Goal: Navigation & Orientation: Find specific page/section

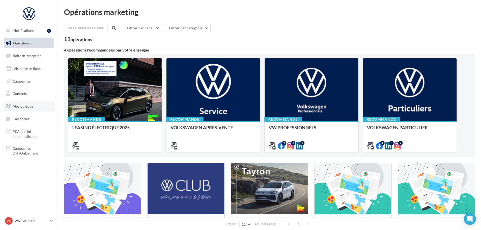
click at [27, 106] on span "Médiathèque" at bounding box center [23, 106] width 21 height 4
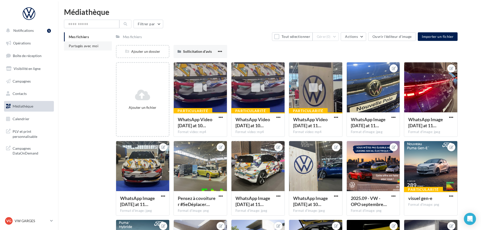
click at [76, 45] on span "Partagés avec moi" at bounding box center [84, 46] width 30 height 4
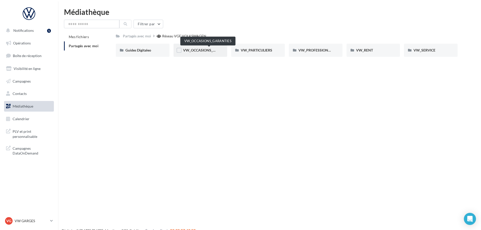
click at [208, 49] on span "VW_OCCASIONS_GARANTIES" at bounding box center [207, 50] width 49 height 4
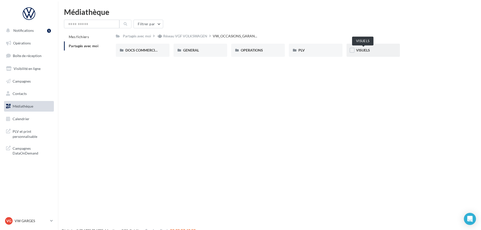
click at [365, 50] on span "VISUELS" at bounding box center [363, 50] width 14 height 4
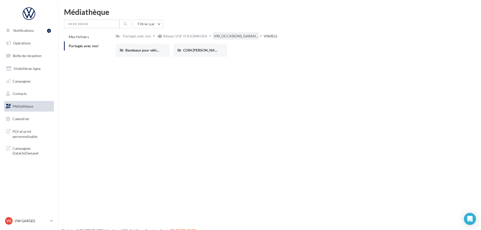
click at [240, 39] on div "VW_OCCASIONS_GARAN..." at bounding box center [236, 35] width 46 height 7
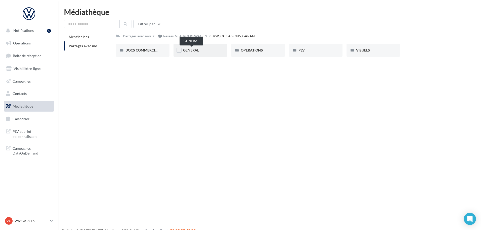
click at [196, 50] on span "GENERAL" at bounding box center [191, 50] width 16 height 4
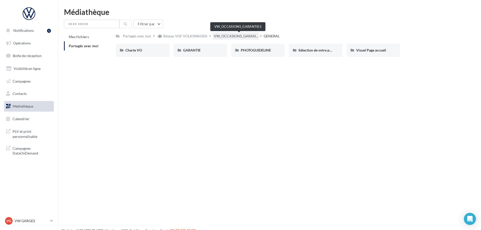
click at [243, 36] on span "VW_OCCASIONS_GARAN..." at bounding box center [236, 36] width 44 height 5
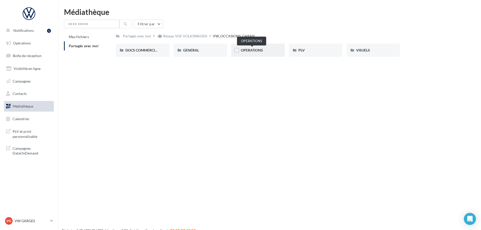
click at [253, 50] on span "OPERATIONS" at bounding box center [252, 50] width 22 height 4
click at [306, 48] on div "RS" at bounding box center [316, 50] width 35 height 5
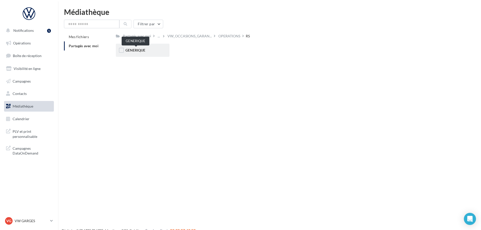
click at [140, 49] on span "GENERIQUE" at bounding box center [135, 50] width 20 height 4
click at [133, 50] on div "VW" at bounding box center [142, 50] width 35 height 5
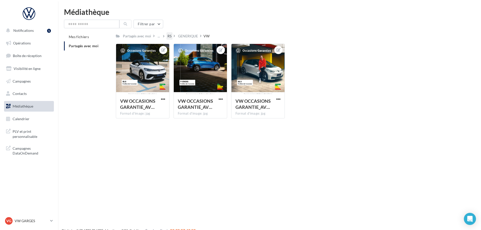
click at [171, 38] on div "RS" at bounding box center [170, 36] width 4 height 5
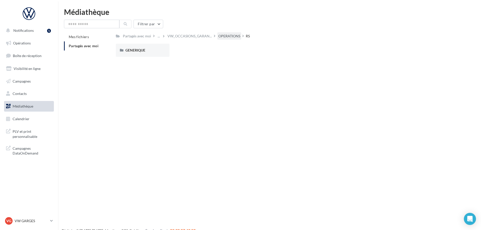
click at [229, 36] on div "OPERATIONS" at bounding box center [229, 36] width 22 height 5
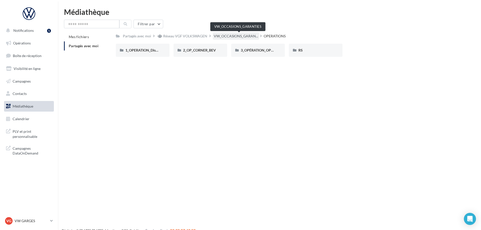
click at [240, 35] on span "VW_OCCASIONS_GARAN..." at bounding box center [236, 36] width 44 height 5
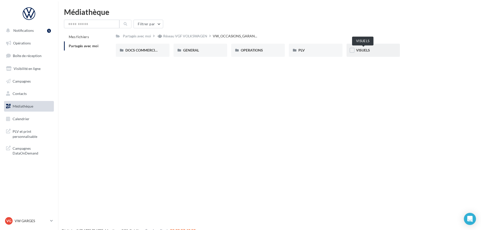
click at [361, 51] on span "VISUELS" at bounding box center [363, 50] width 14 height 4
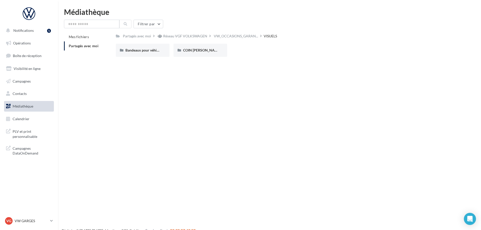
click at [195, 81] on div "Notifications 1 Opérations Boîte de réception Visibilité en ligne Campagnes Con…" at bounding box center [240, 123] width 481 height 230
click at [247, 37] on span "VW_OCCASIONS_GARAN..." at bounding box center [236, 36] width 44 height 5
